Goal: Information Seeking & Learning: Learn about a topic

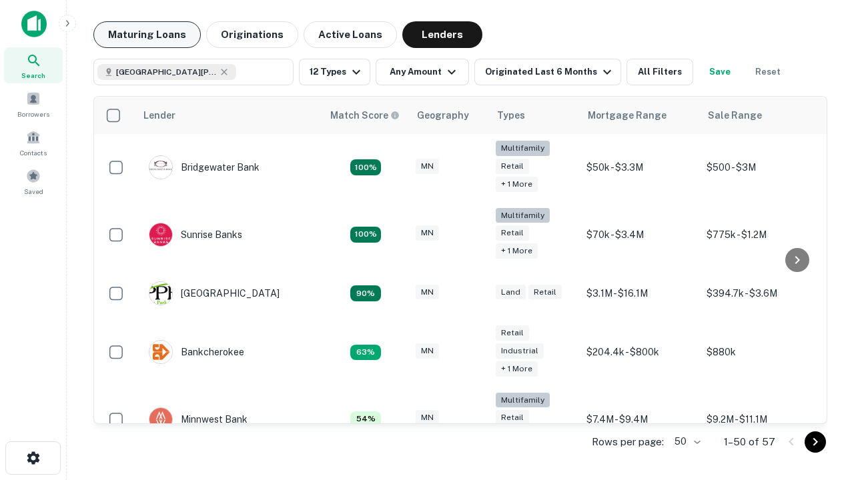
click at [147, 35] on button "Maturing Loans" at bounding box center [146, 34] width 107 height 27
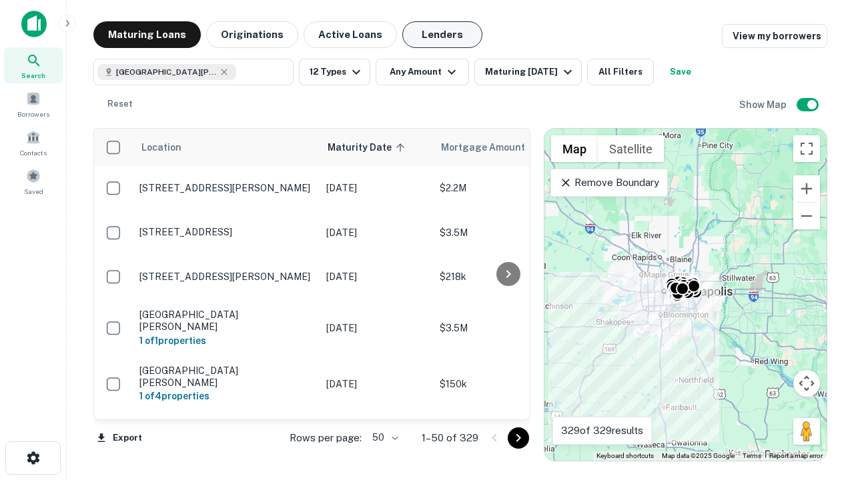
click at [442, 35] on button "Lenders" at bounding box center [442, 34] width 80 height 27
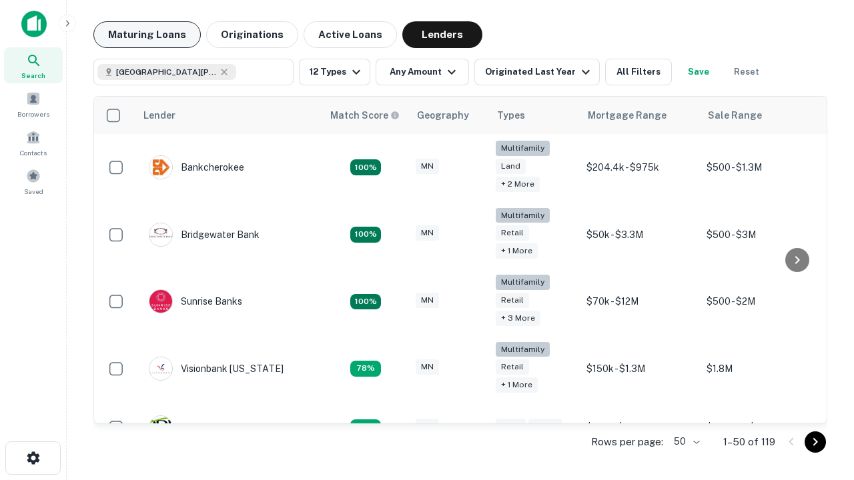
click at [147, 35] on button "Maturing Loans" at bounding box center [146, 34] width 107 height 27
